Goal: Complete application form

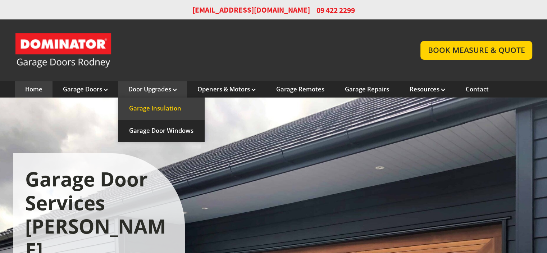
click at [156, 109] on link "Garage Insulation" at bounding box center [161, 108] width 87 height 22
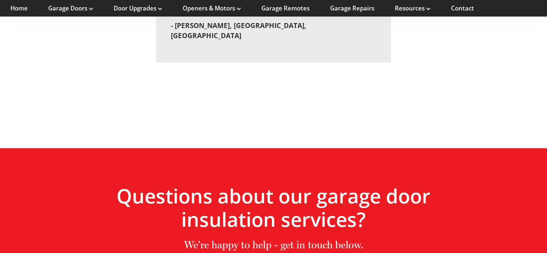
scroll to position [1728, 0]
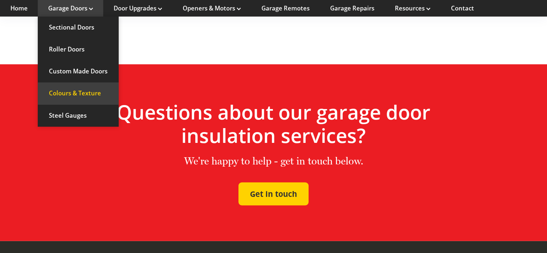
click at [86, 93] on link "Colours & Texture" at bounding box center [78, 93] width 81 height 22
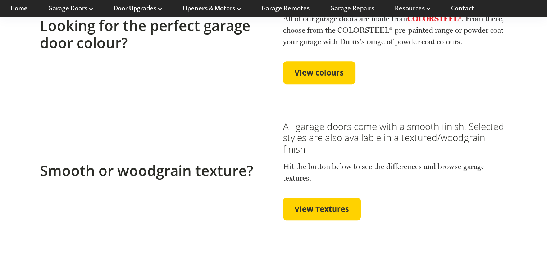
scroll to position [283, 0]
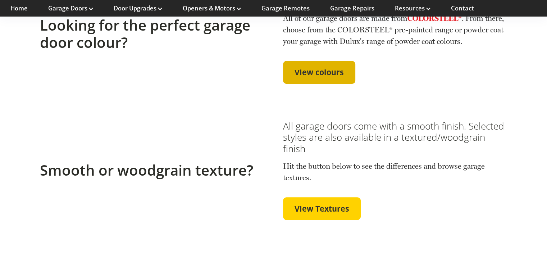
click at [341, 76] on link "View colours" at bounding box center [319, 72] width 72 height 23
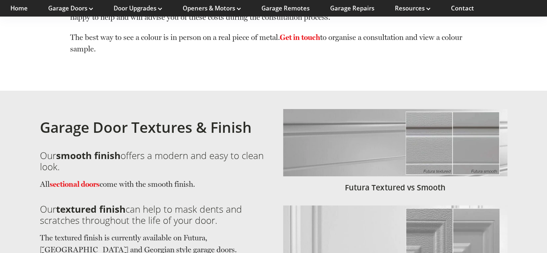
scroll to position [2337, 0]
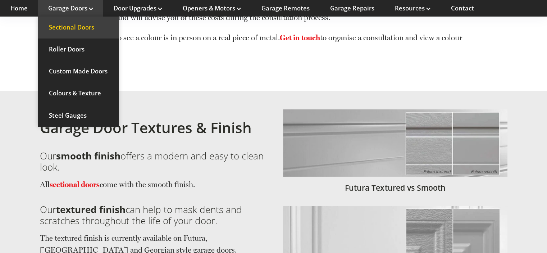
click at [78, 26] on link "Sectional Doors" at bounding box center [78, 28] width 81 height 22
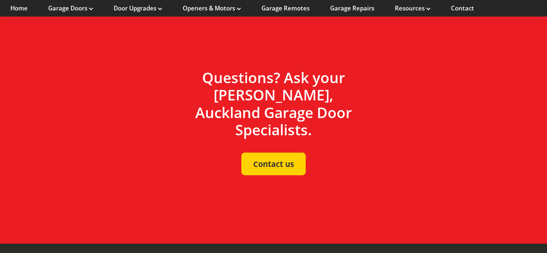
scroll to position [2223, 0]
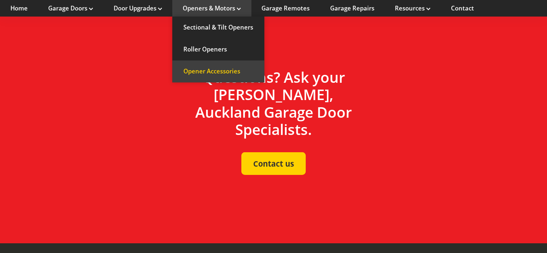
click at [224, 72] on link "Opener Accessories" at bounding box center [218, 71] width 92 height 22
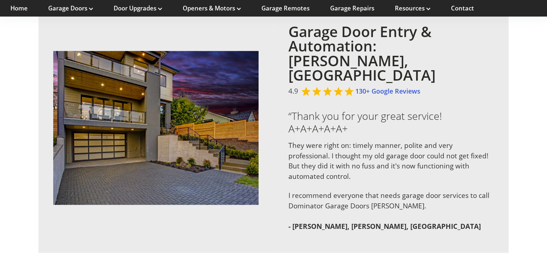
scroll to position [1177, 0]
click at [283, 9] on link "Garage Remotes" at bounding box center [286, 8] width 48 height 8
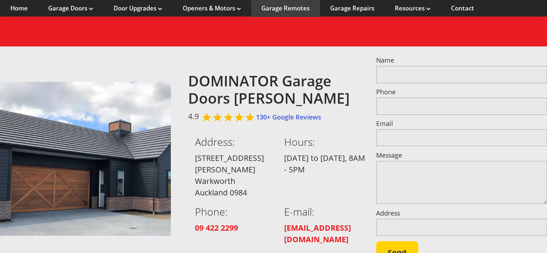
scroll to position [571, 0]
click at [464, 8] on link "Contact" at bounding box center [462, 8] width 23 height 8
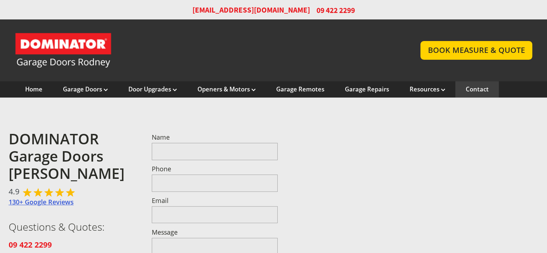
click at [62, 203] on link "130+ Google Reviews" at bounding box center [41, 202] width 65 height 9
click at [201, 158] on input "Name" at bounding box center [215, 151] width 126 height 17
type input "**********"
click at [165, 217] on input "Email" at bounding box center [215, 214] width 126 height 17
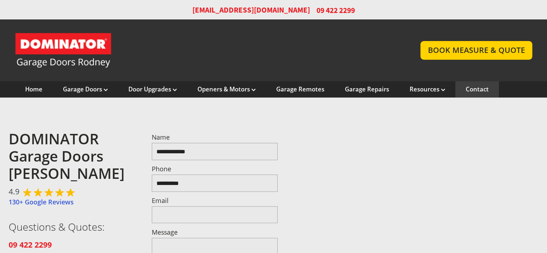
click at [165, 217] on input "Email" at bounding box center [215, 214] width 126 height 17
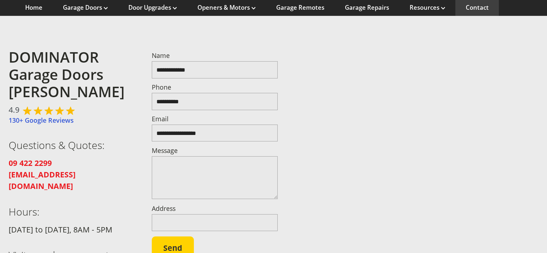
scroll to position [90, 0]
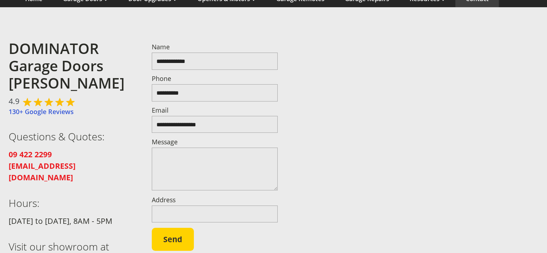
type input "**********"
click at [182, 164] on textarea "Message" at bounding box center [215, 169] width 126 height 43
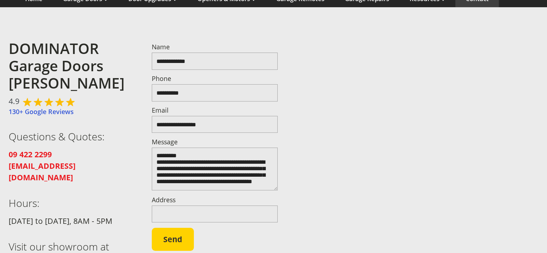
scroll to position [23, 0]
click at [239, 176] on textarea "**********" at bounding box center [215, 169] width 126 height 43
click at [200, 188] on textarea "**********" at bounding box center [215, 169] width 126 height 43
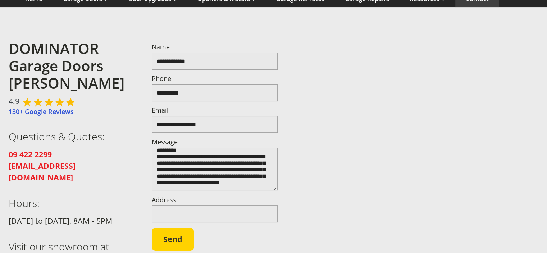
scroll to position [31, 0]
type textarea "**********"
click at [186, 213] on input "Address" at bounding box center [215, 213] width 126 height 17
type input "**********"
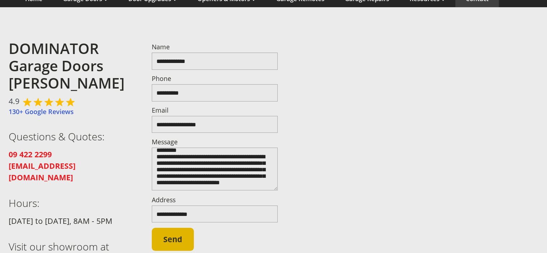
click at [178, 237] on button "Send" at bounding box center [173, 239] width 42 height 23
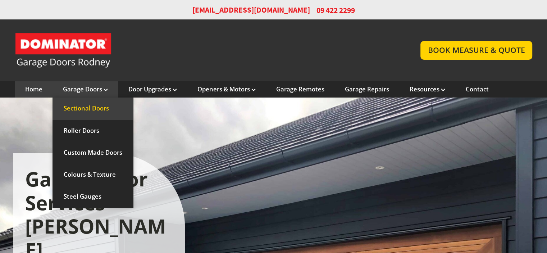
click at [91, 109] on link "Sectional Doors" at bounding box center [93, 108] width 81 height 22
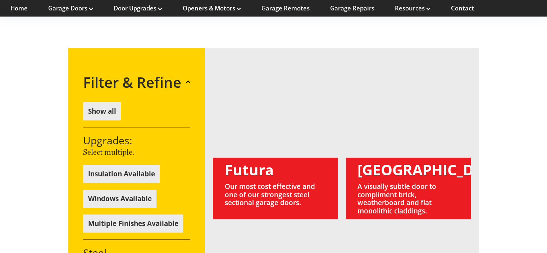
scroll to position [517, 0]
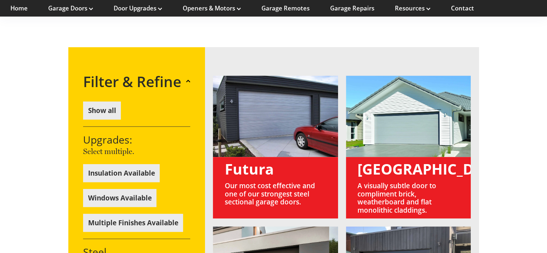
click at [425, 119] on link at bounding box center [408, 147] width 125 height 143
click at [380, 147] on link at bounding box center [408, 147] width 125 height 143
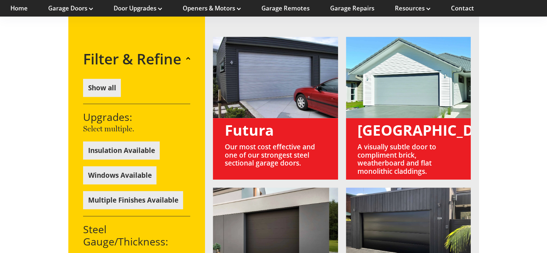
scroll to position [557, 0]
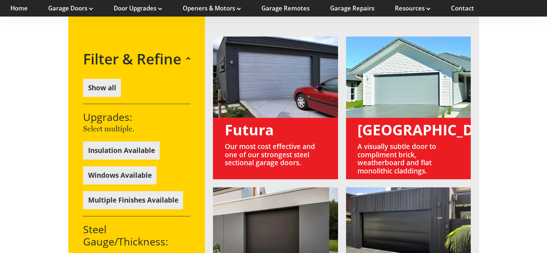
click at [112, 86] on button "Show all" at bounding box center [102, 88] width 38 height 18
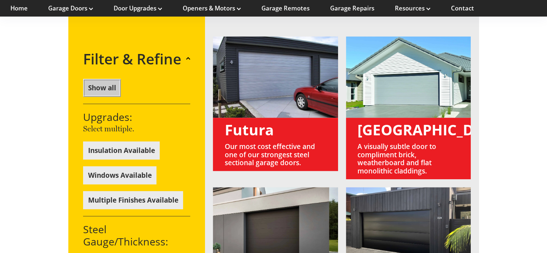
click at [187, 56] on span at bounding box center [188, 58] width 4 height 4
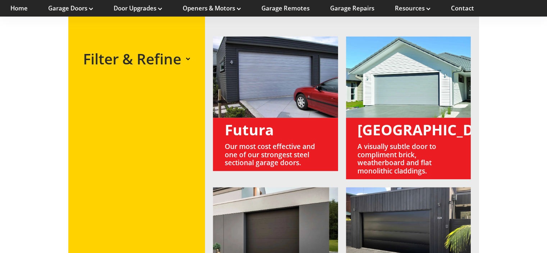
click at [183, 58] on div "Filter & Refine" at bounding box center [136, 59] width 107 height 26
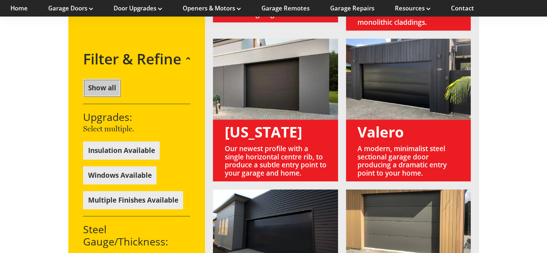
scroll to position [705, 0]
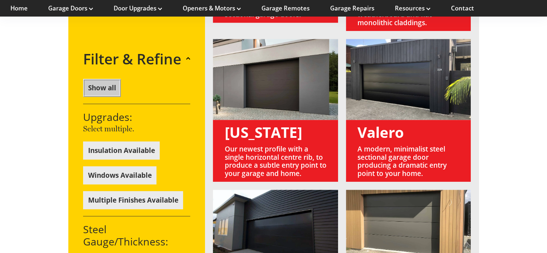
click at [144, 147] on button "Insulation Available" at bounding box center [121, 151] width 77 height 18
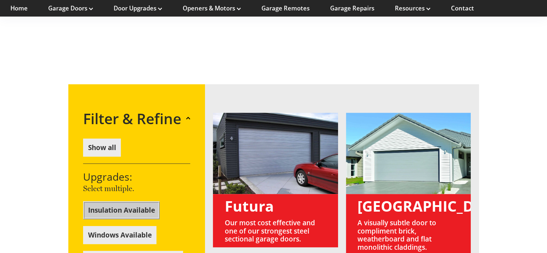
scroll to position [479, 0]
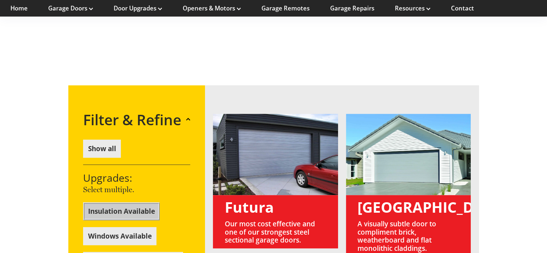
click at [255, 186] on link at bounding box center [275, 185] width 125 height 143
click at [272, 205] on link at bounding box center [275, 185] width 125 height 143
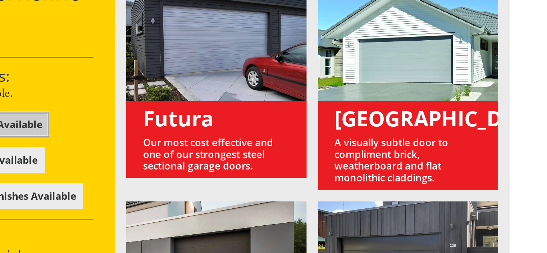
scroll to position [527, 0]
